Goal: Task Accomplishment & Management: Use online tool/utility

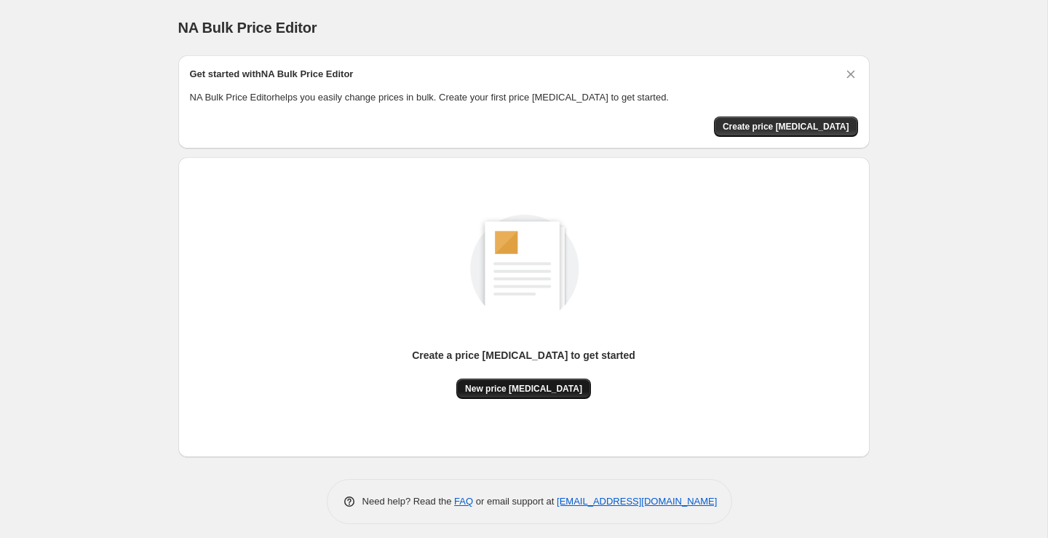
click at [570, 384] on button "New price [MEDICAL_DATA]" at bounding box center [523, 388] width 135 height 20
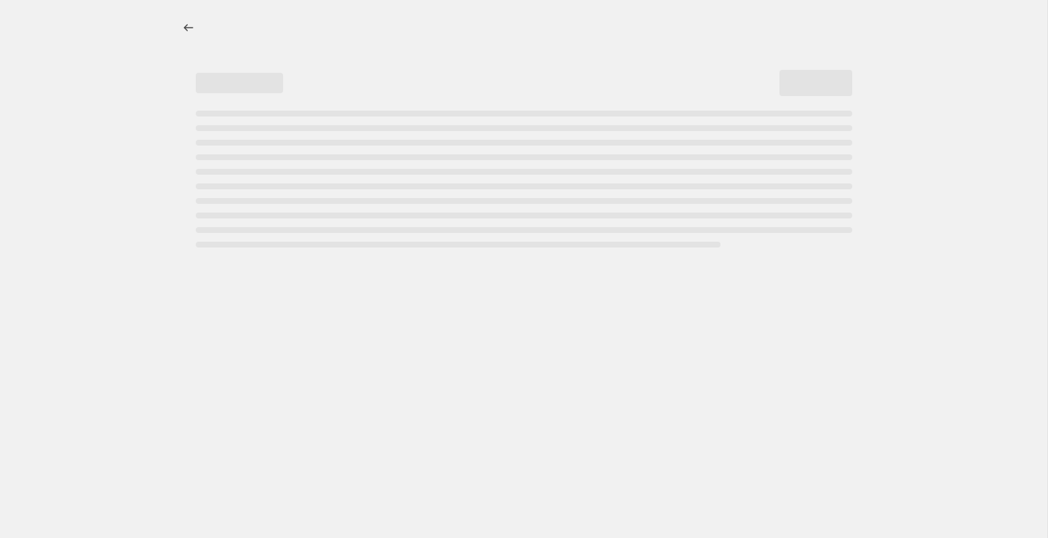
select select "percentage"
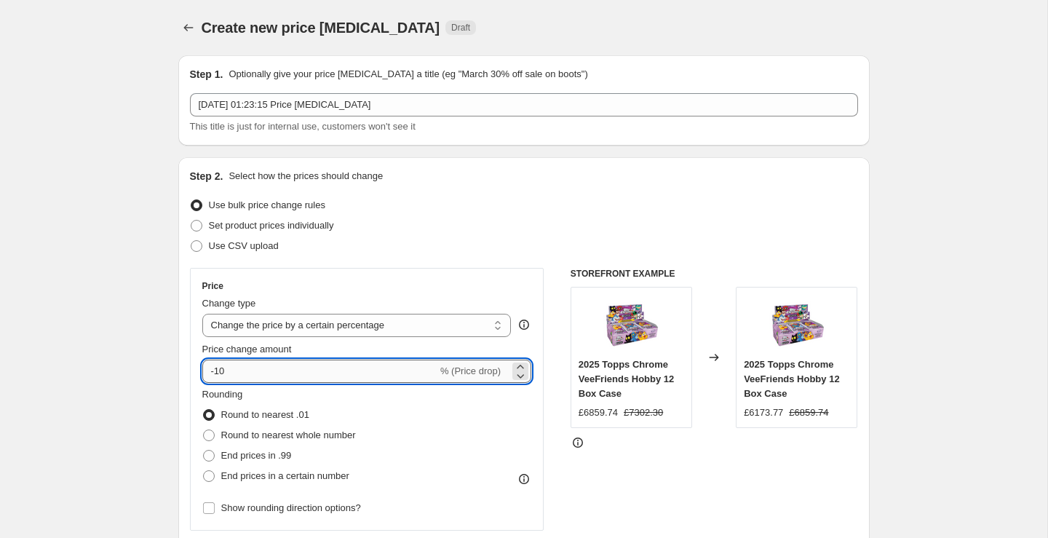
click at [349, 365] on input "-10" at bounding box center [319, 371] width 235 height 23
type input "-1"
type input "-40"
click at [503, 245] on div "Use CSV upload" at bounding box center [524, 246] width 668 height 20
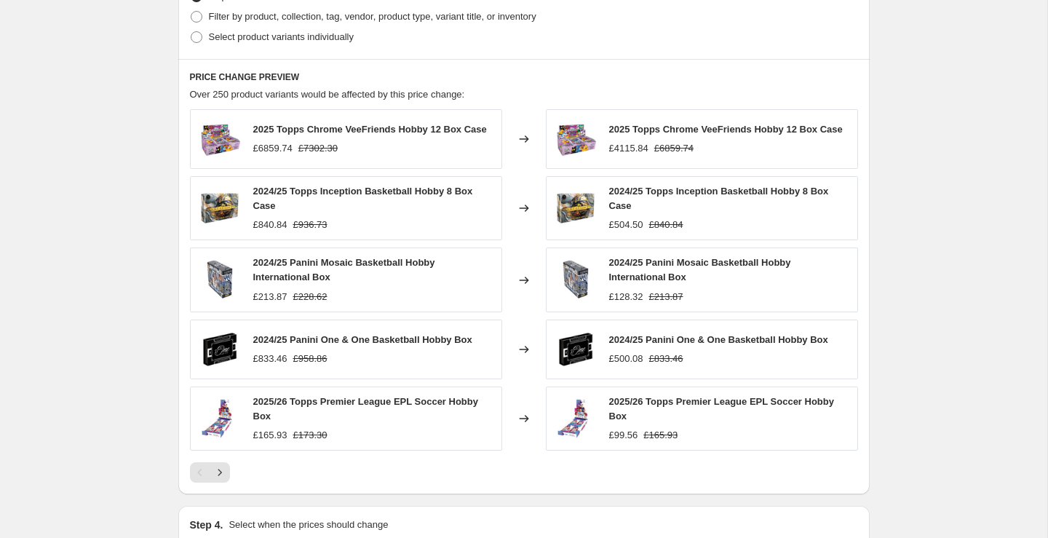
scroll to position [931, 0]
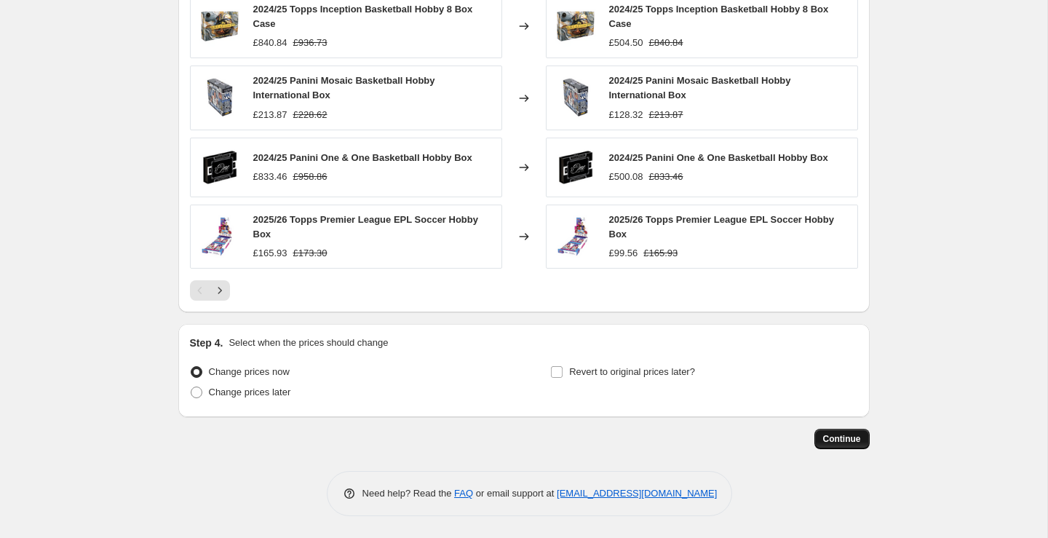
click at [840, 447] on button "Continue" at bounding box center [841, 439] width 55 height 20
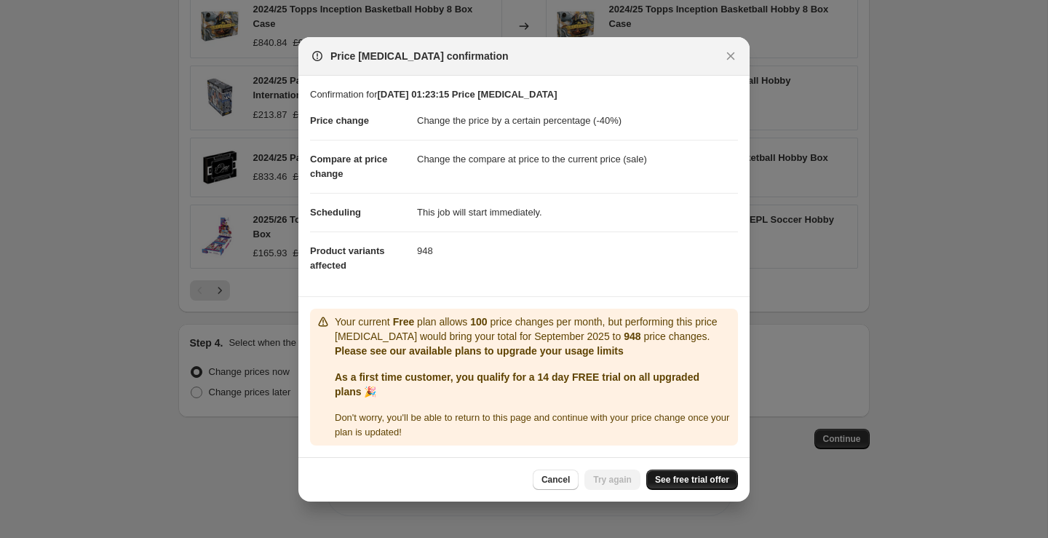
click at [675, 486] on link "See free trial offer" at bounding box center [692, 479] width 92 height 20
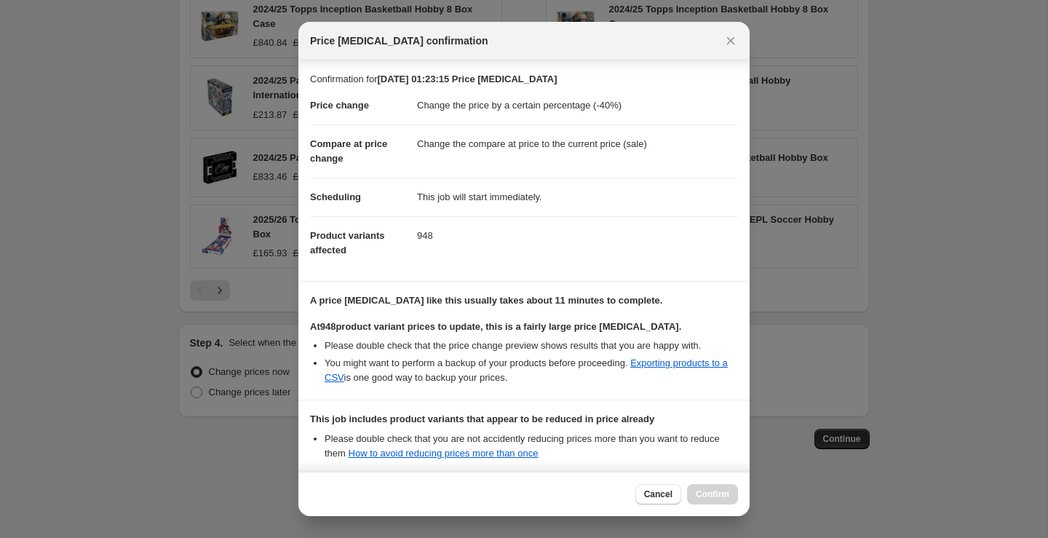
scroll to position [155, 0]
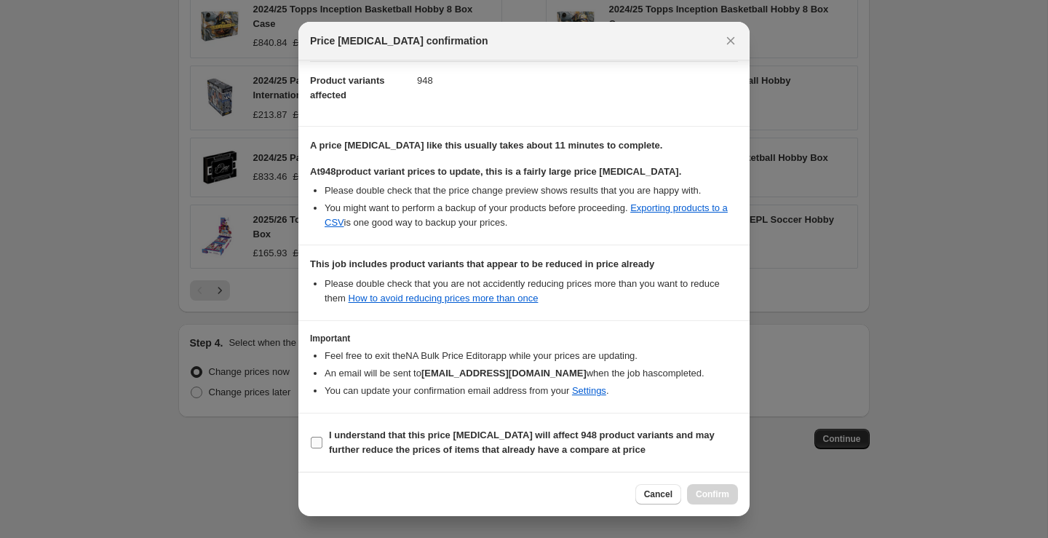
click at [314, 447] on input "I understand that this price [MEDICAL_DATA] will affect 948 product variants an…" at bounding box center [317, 443] width 12 height 12
checkbox input "true"
click at [712, 486] on button "Confirm" at bounding box center [712, 494] width 51 height 20
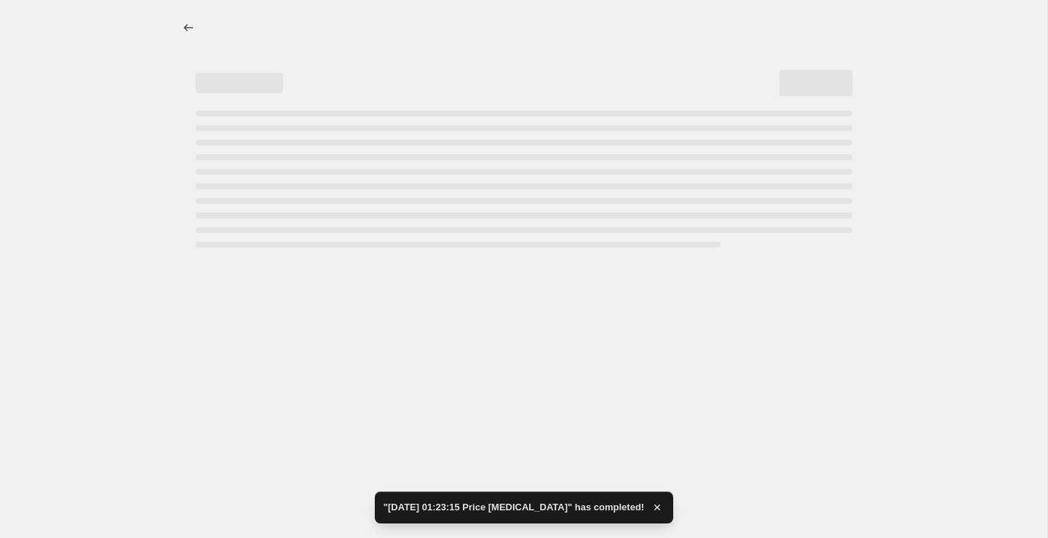
select select "percentage"
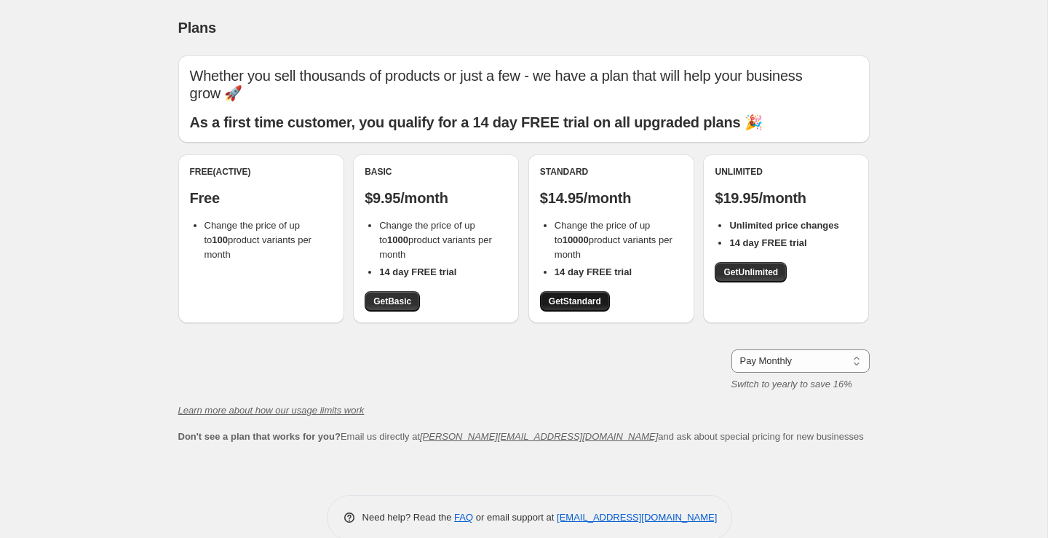
click at [579, 295] on span "Get Standard" at bounding box center [575, 301] width 52 height 12
